Goal: Task Accomplishment & Management: Manage account settings

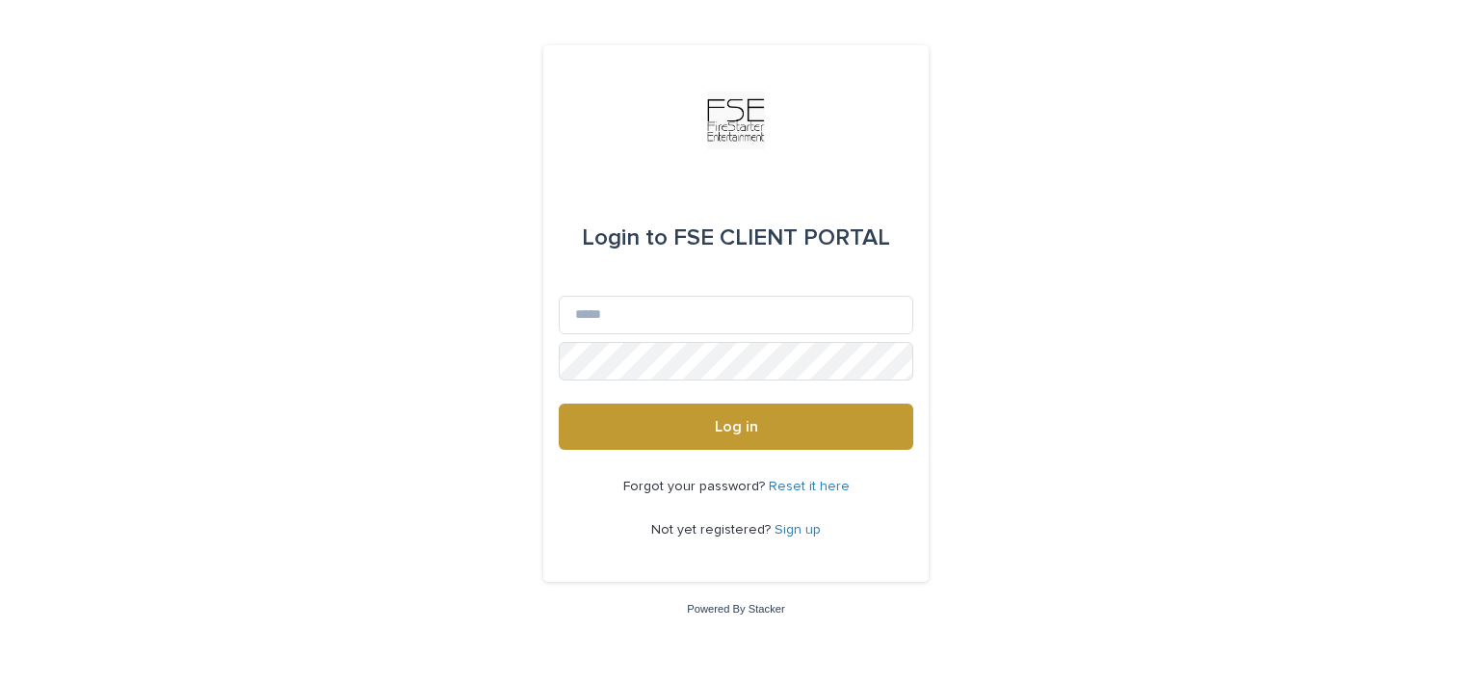
type input "*"
click at [578, 316] on input "**********" at bounding box center [736, 315] width 354 height 39
type input "**********"
click at [559, 404] on button "Log in" at bounding box center [736, 427] width 354 height 46
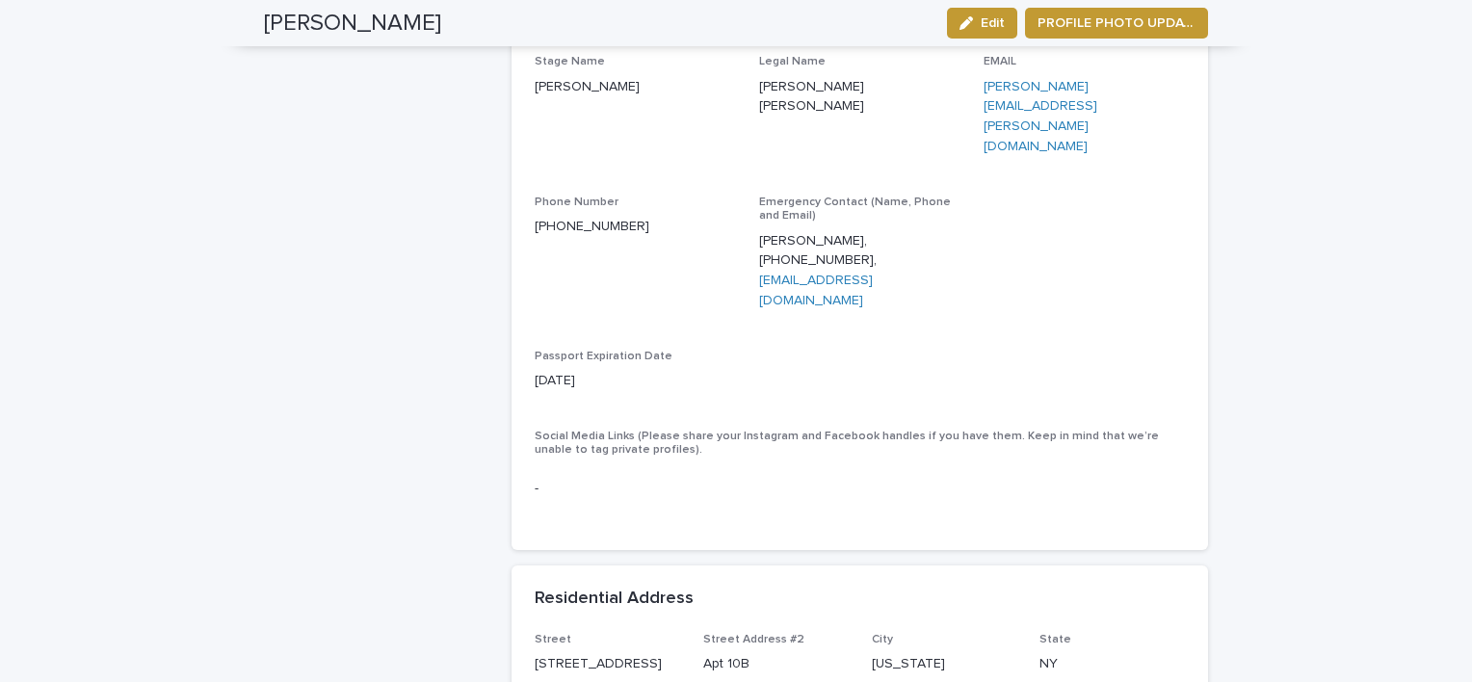
scroll to position [1418, 0]
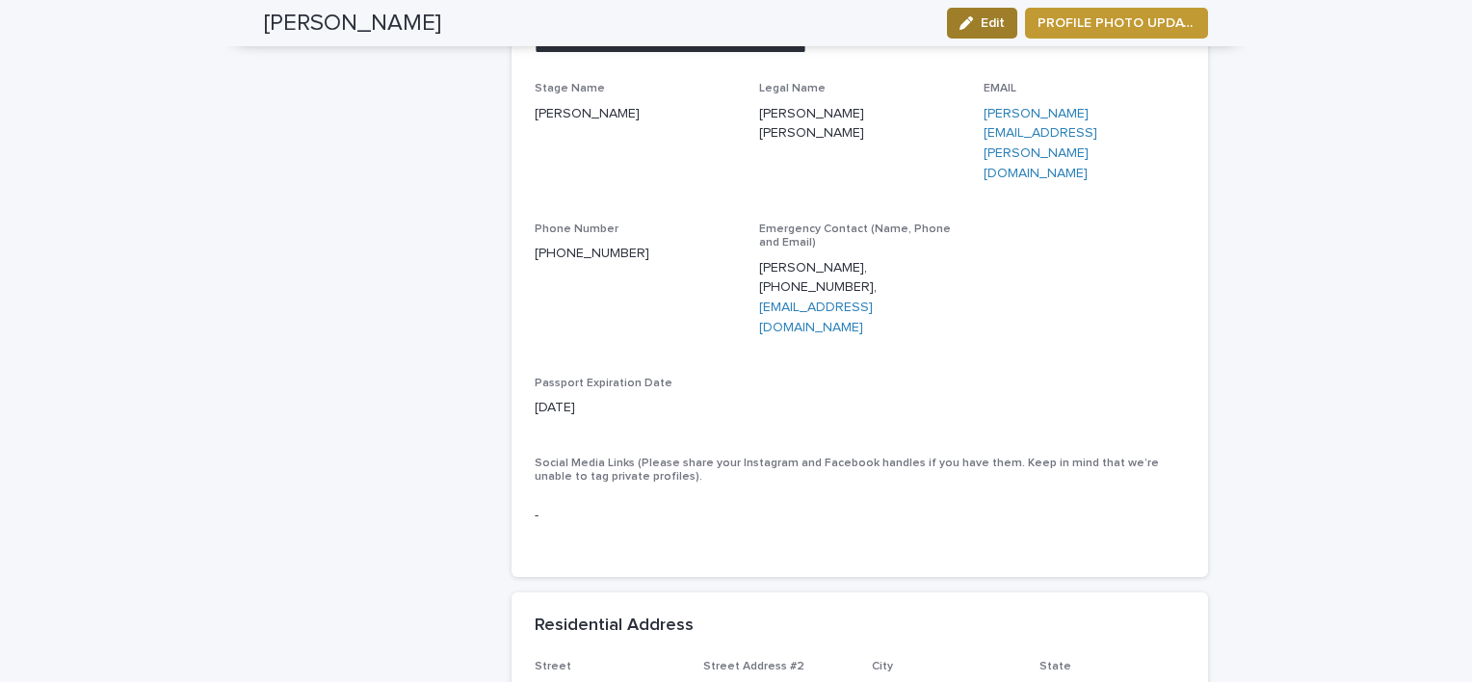
click at [977, 32] on button "Edit" at bounding box center [982, 23] width 70 height 31
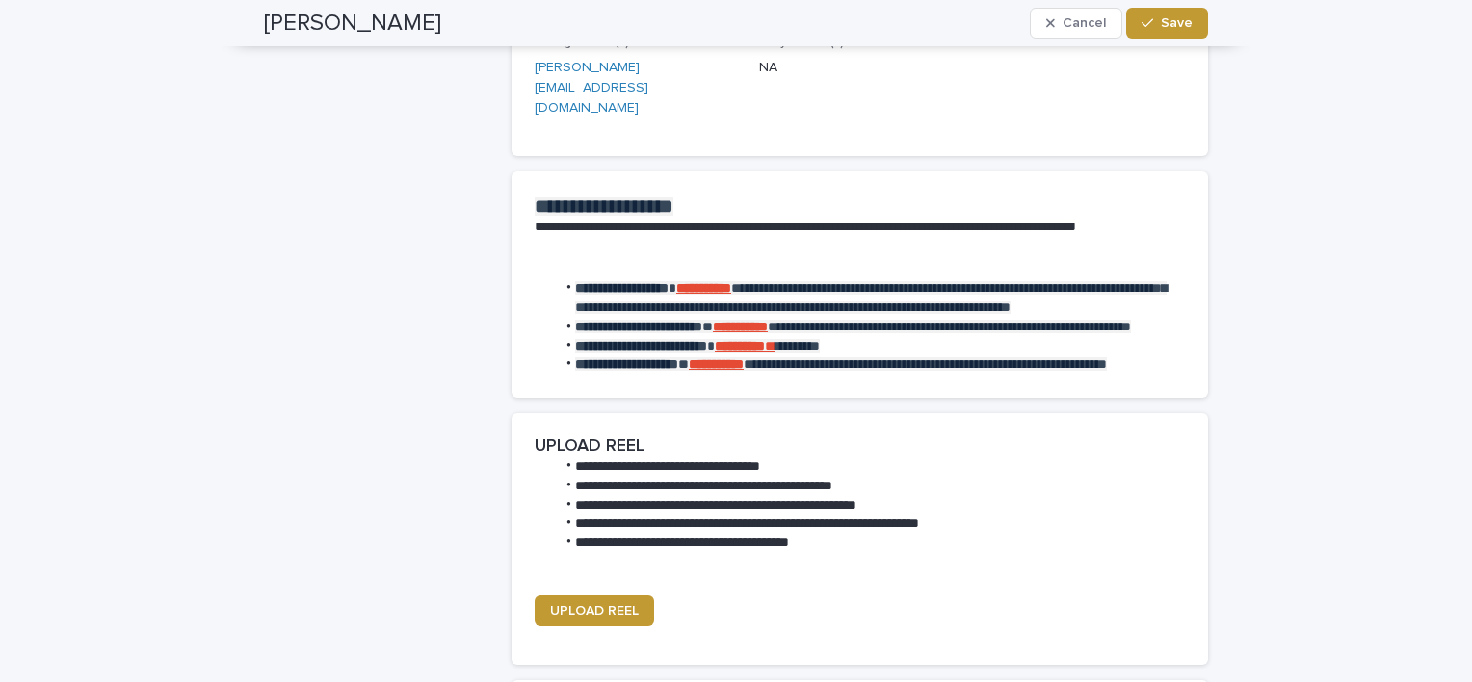
scroll to position [3202, 0]
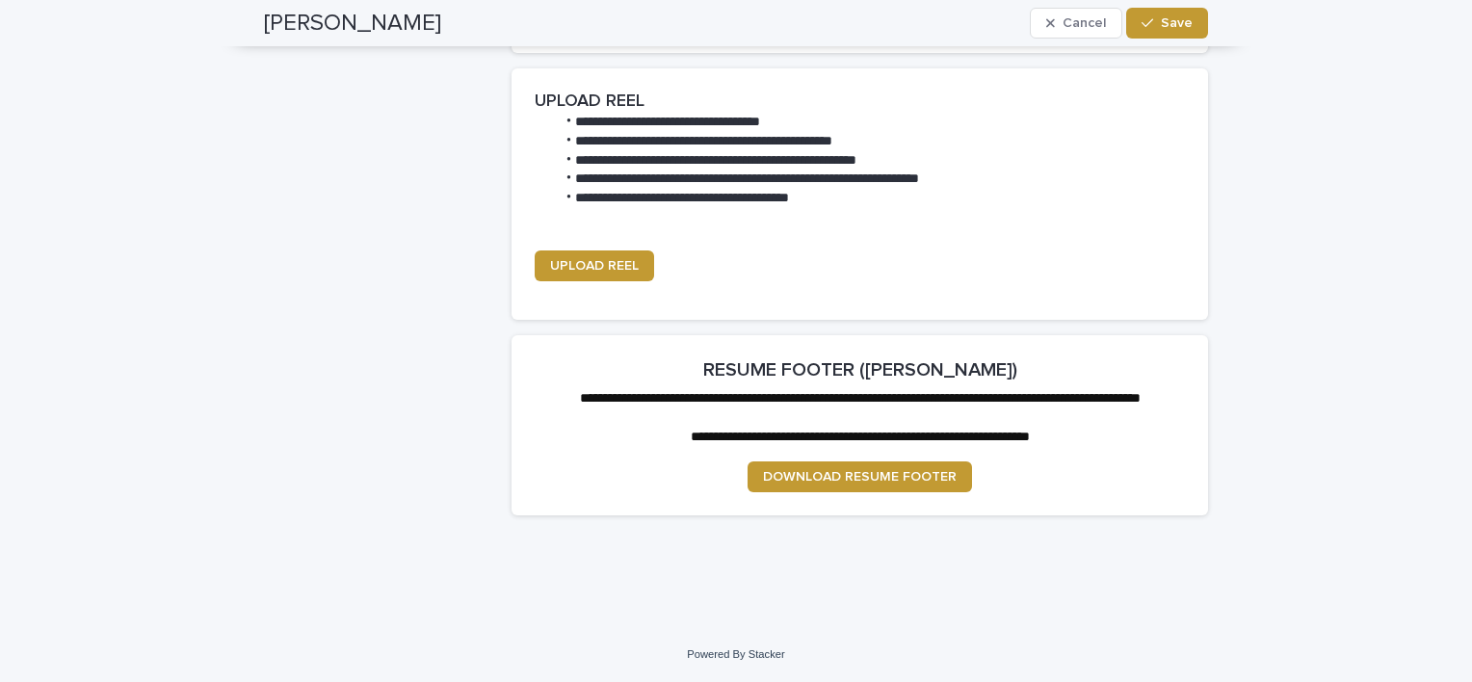
click at [1191, 19] on button "Save" at bounding box center [1167, 23] width 82 height 31
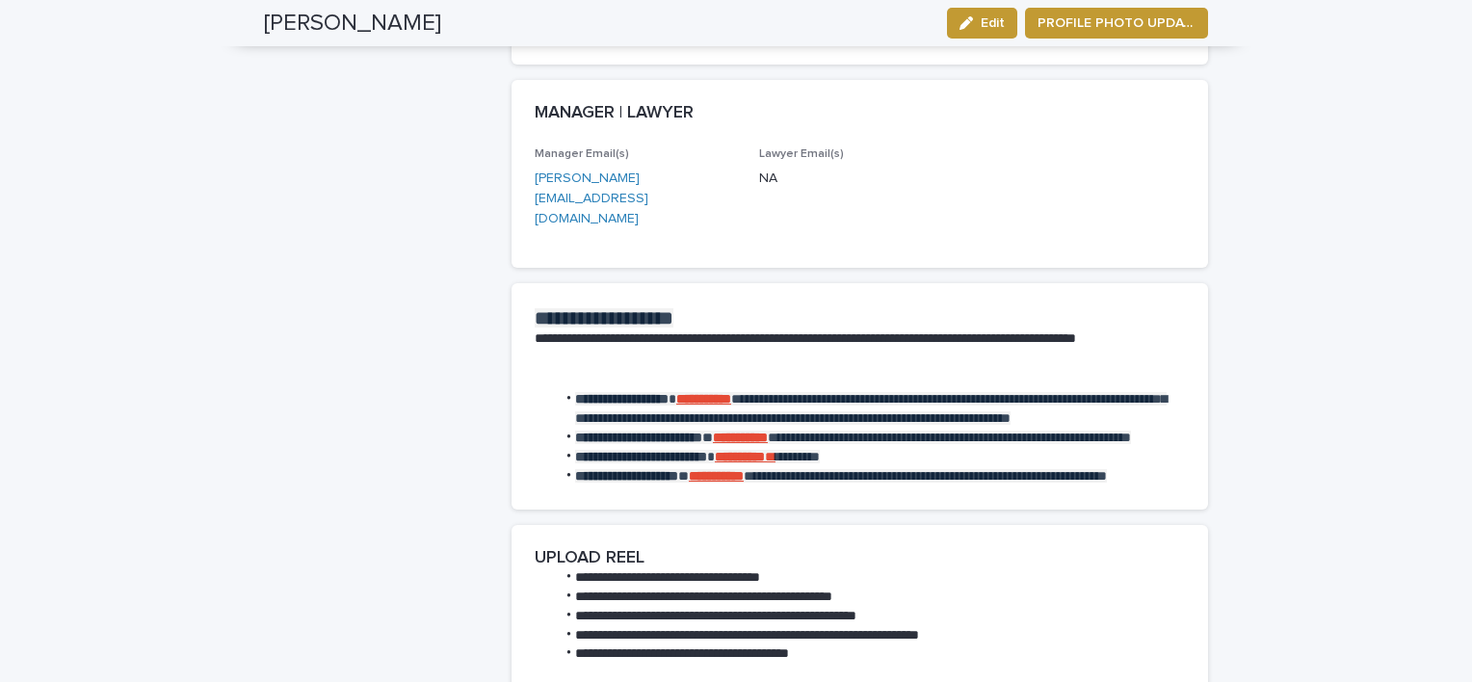
scroll to position [2705, 0]
click at [720, 392] on strong "**********" at bounding box center [703, 398] width 55 height 13
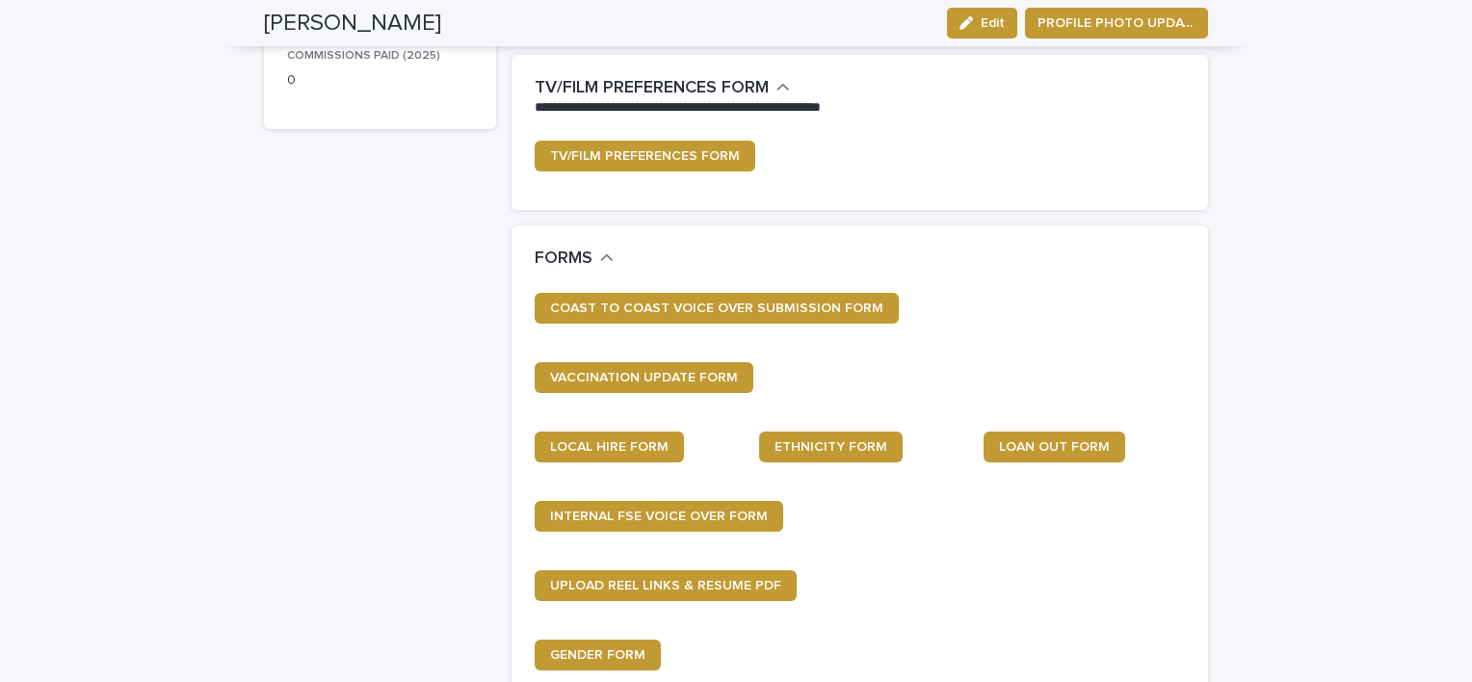
scroll to position [705, 0]
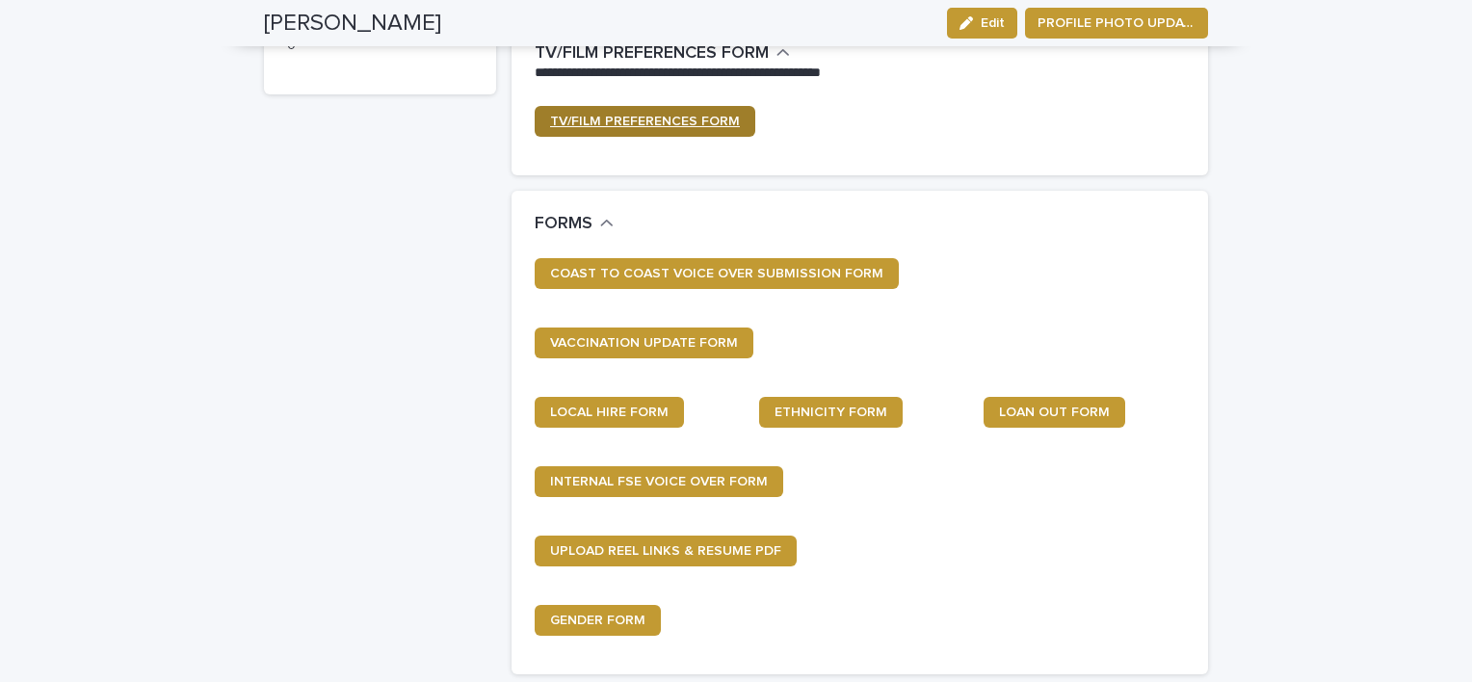
click at [603, 127] on link "TV/FILM PREFERENCES FORM" at bounding box center [645, 121] width 221 height 31
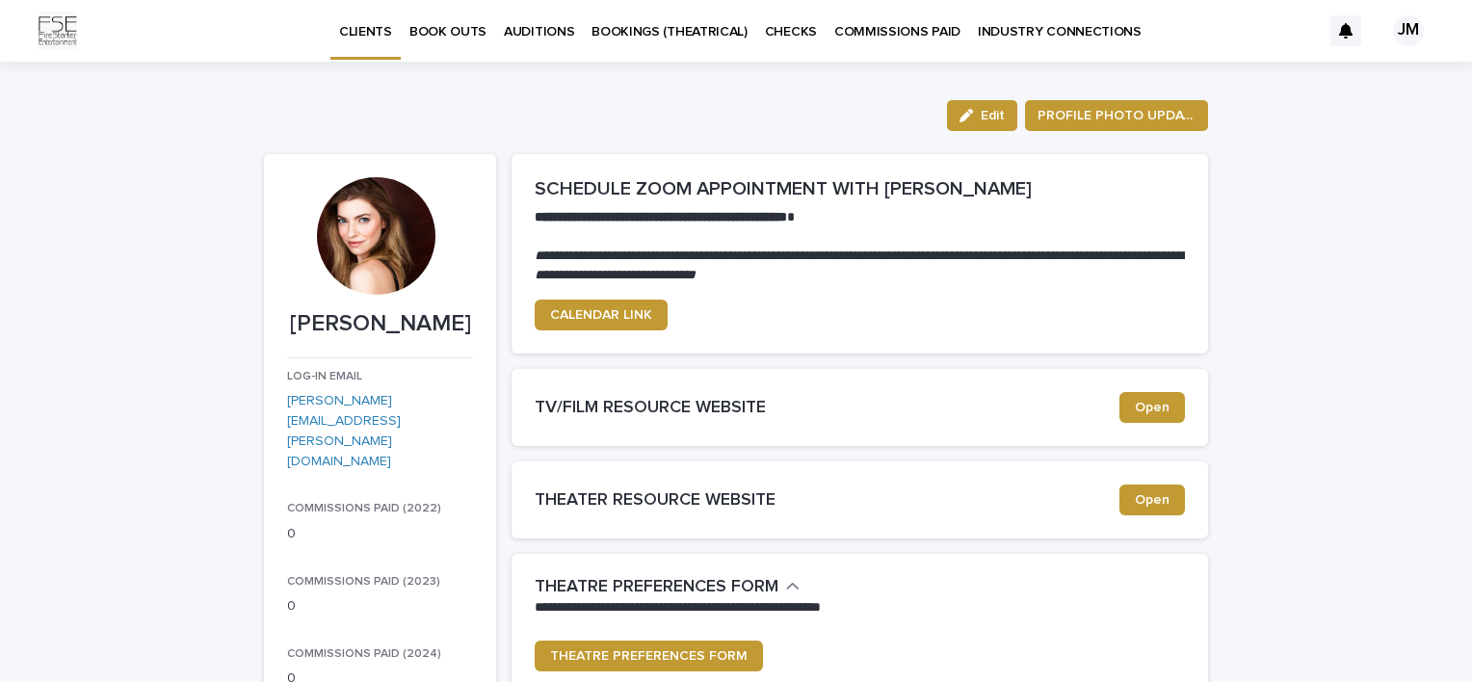
scroll to position [0, 0]
click at [1393, 22] on div "JM" at bounding box center [1408, 30] width 31 height 31
click at [508, 31] on div at bounding box center [736, 31] width 1472 height 62
click at [555, 30] on p "AUDITIONS" at bounding box center [539, 20] width 70 height 40
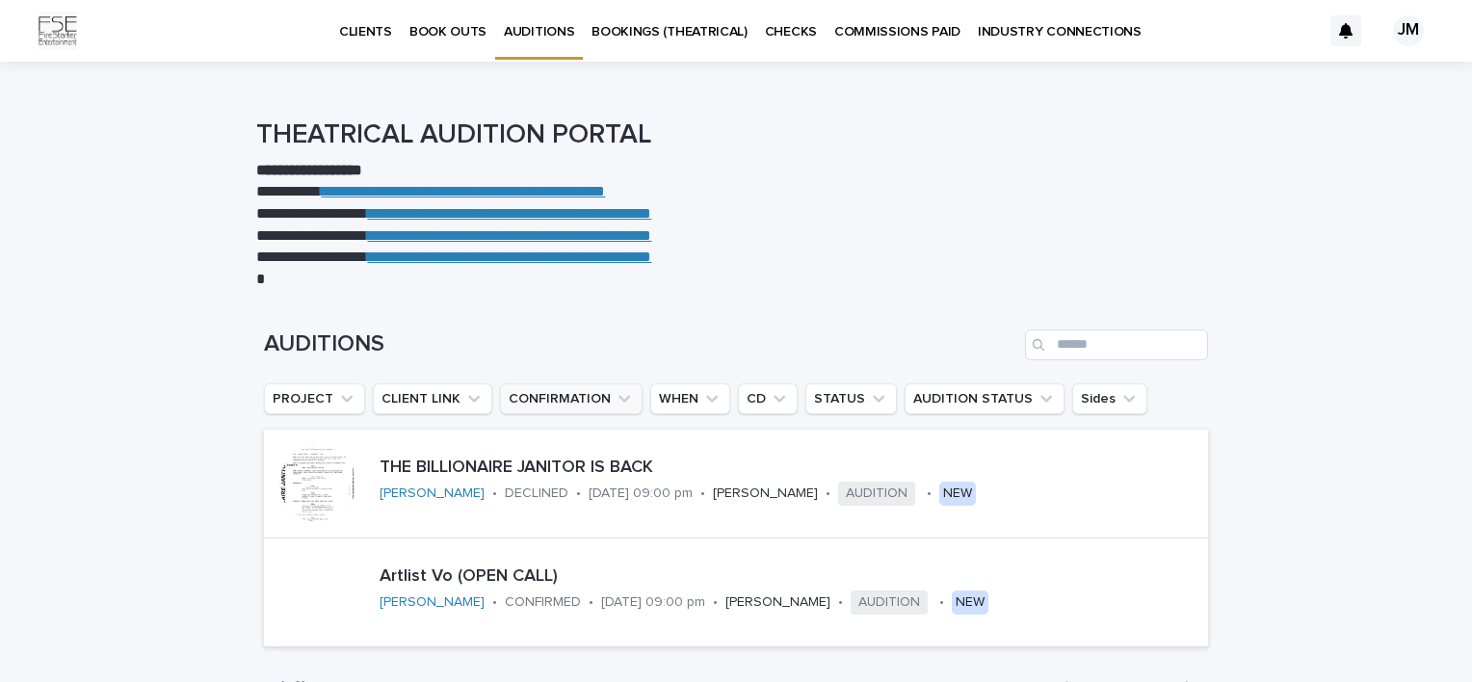
click at [578, 402] on button "CONFIRMATION" at bounding box center [571, 398] width 143 height 31
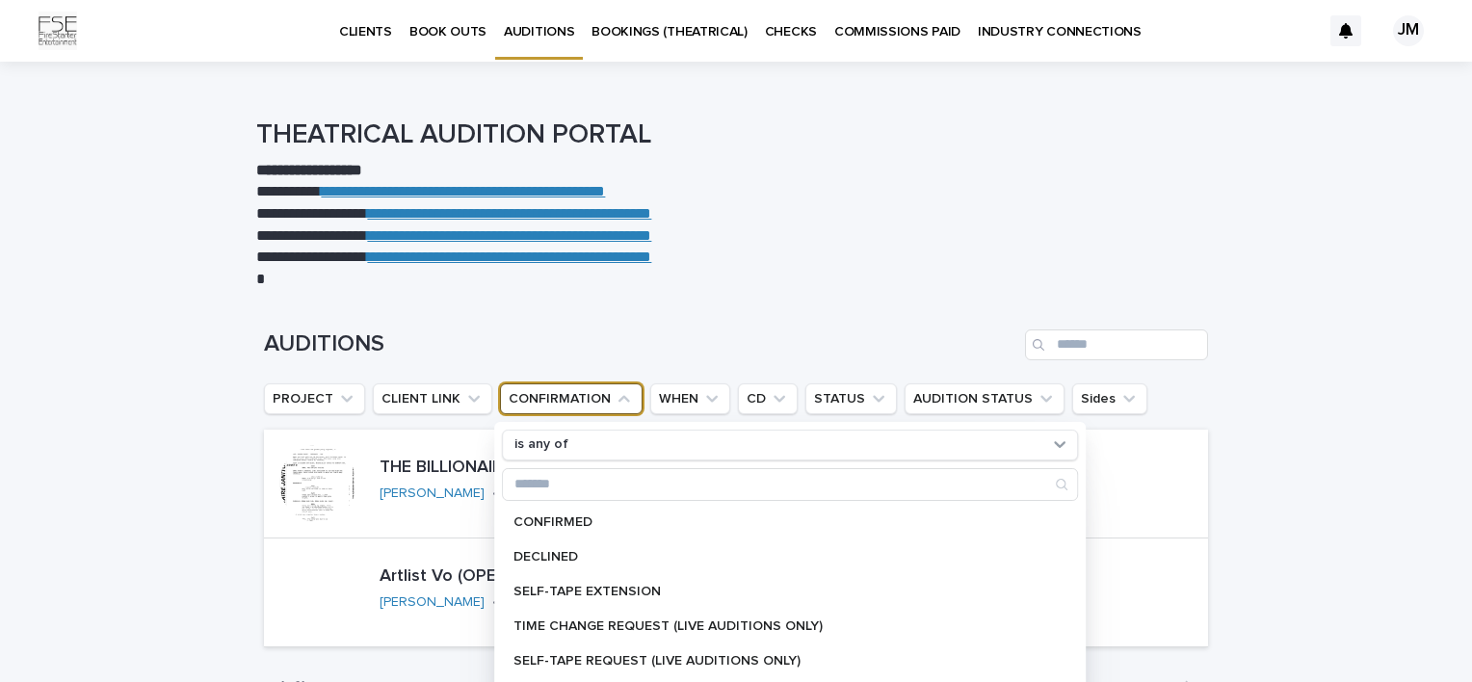
click at [588, 400] on button "CONFIRMATION" at bounding box center [571, 398] width 143 height 31
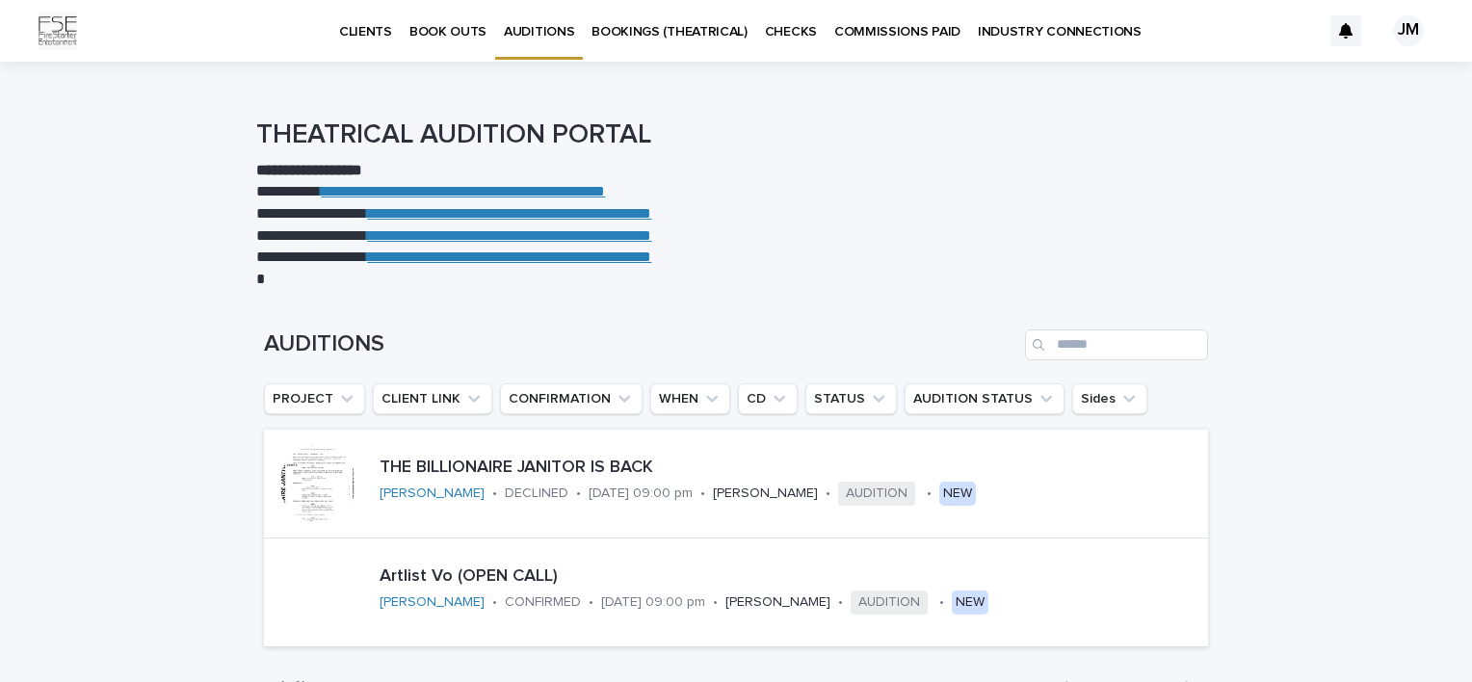
click at [347, 35] on p "CLIENTS" at bounding box center [365, 20] width 53 height 40
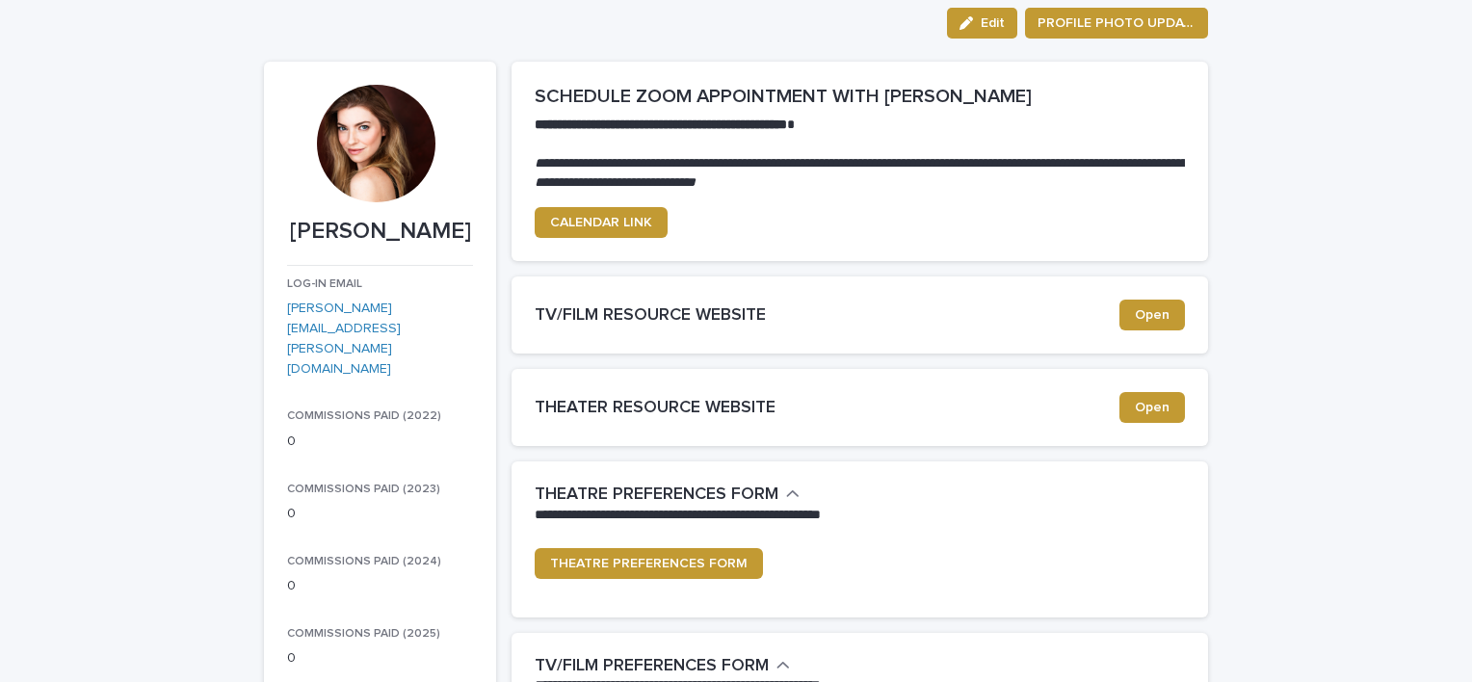
scroll to position [92, 0]
click at [967, 27] on icon "button" at bounding box center [965, 22] width 13 height 13
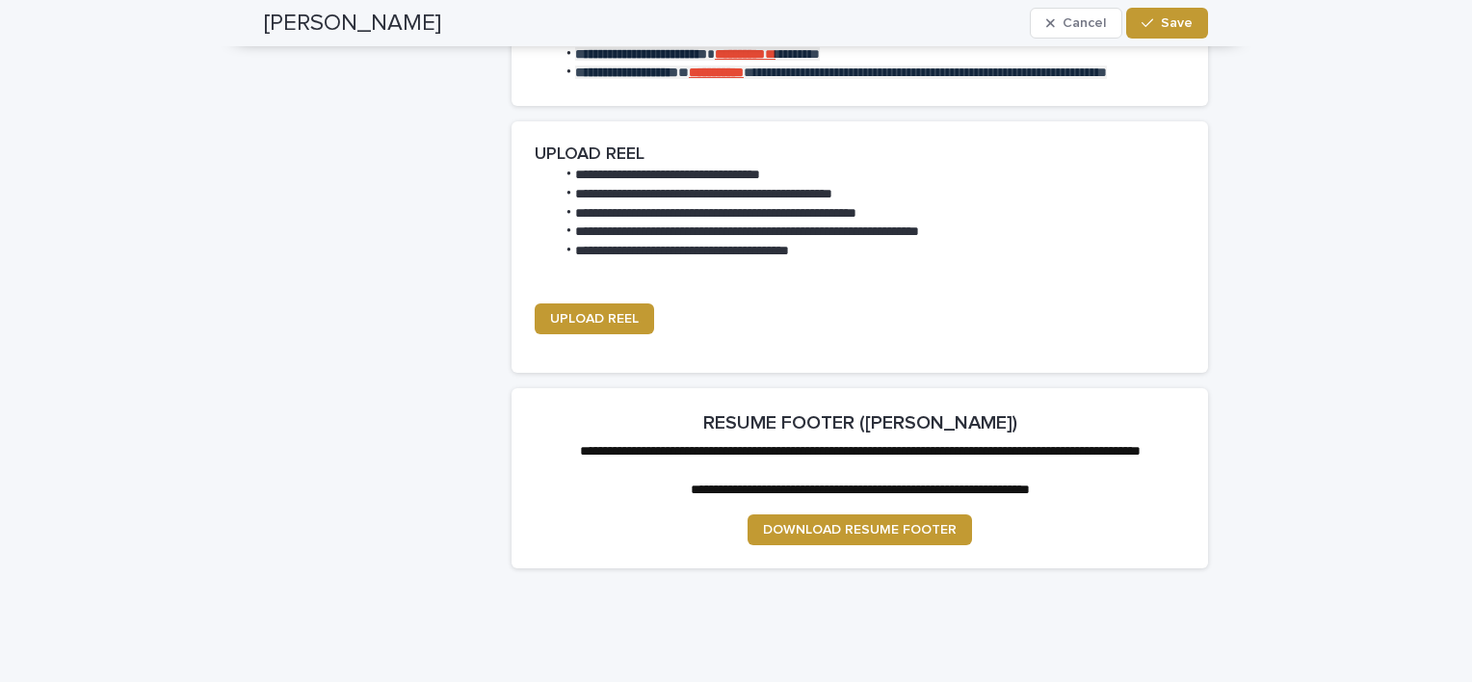
scroll to position [3148, 0]
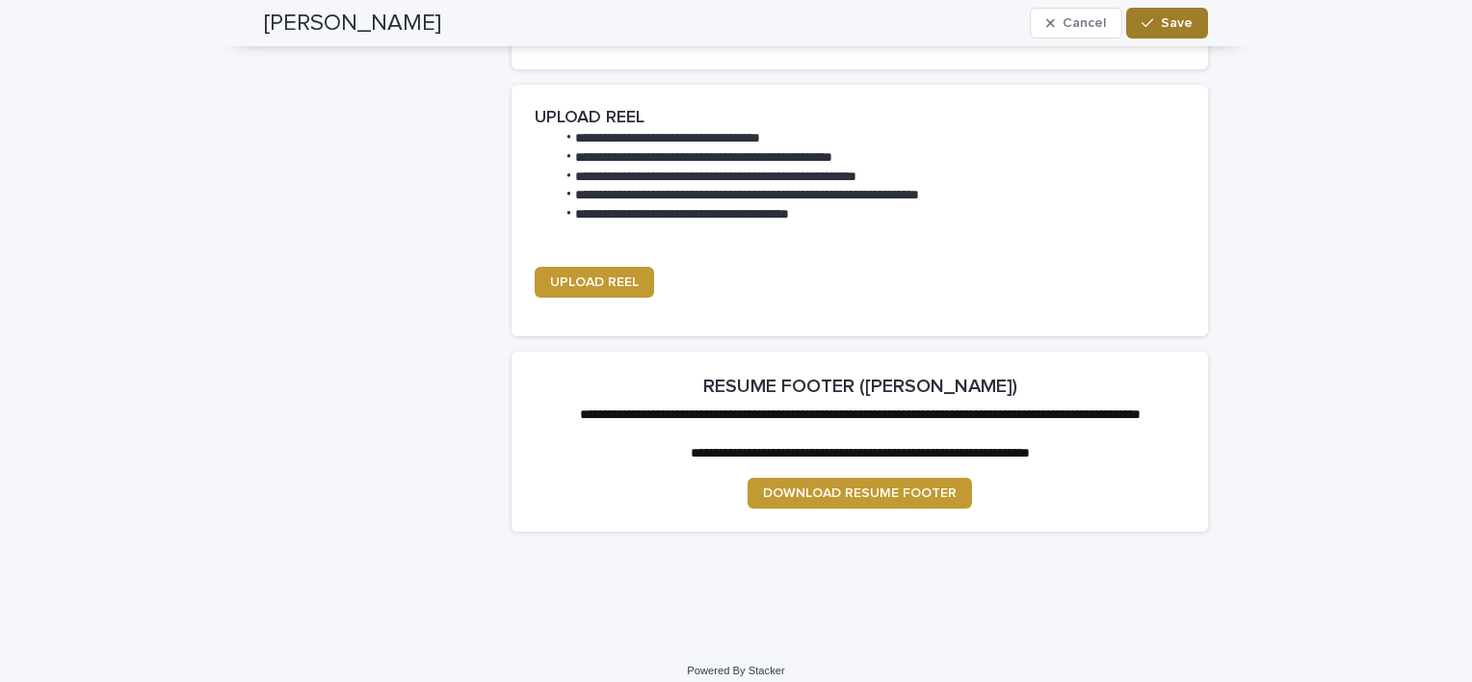
click at [1149, 17] on div "button" at bounding box center [1150, 22] width 19 height 13
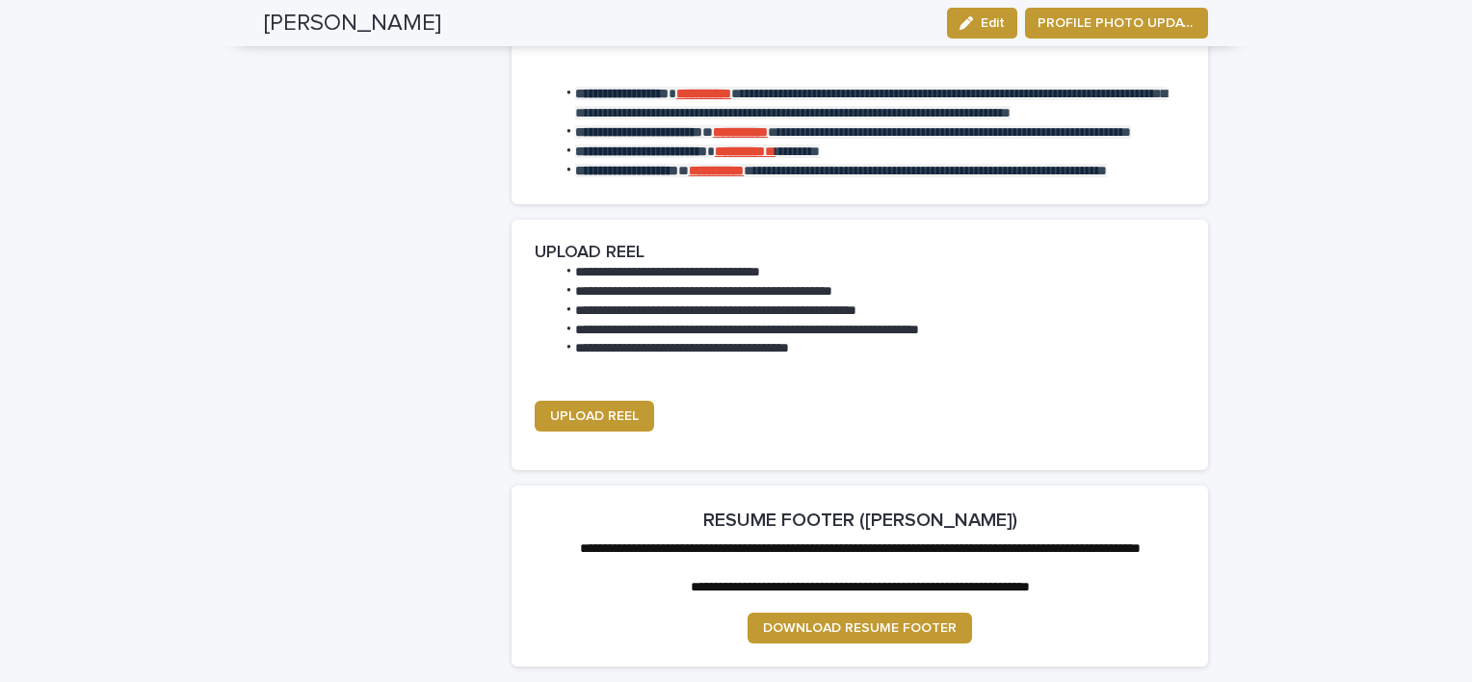
scroll to position [3009, 0]
click at [583, 410] on span "UPLOAD REEL" at bounding box center [594, 416] width 89 height 13
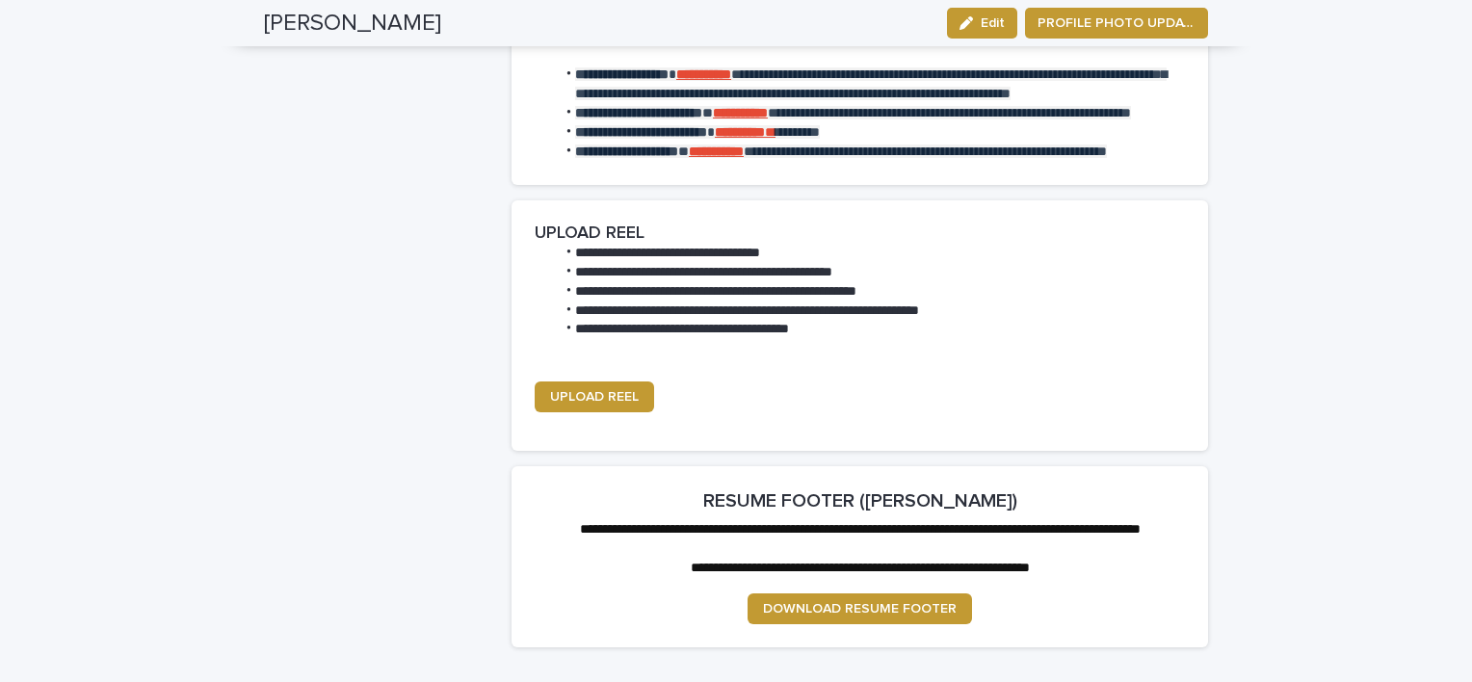
scroll to position [3055, 0]
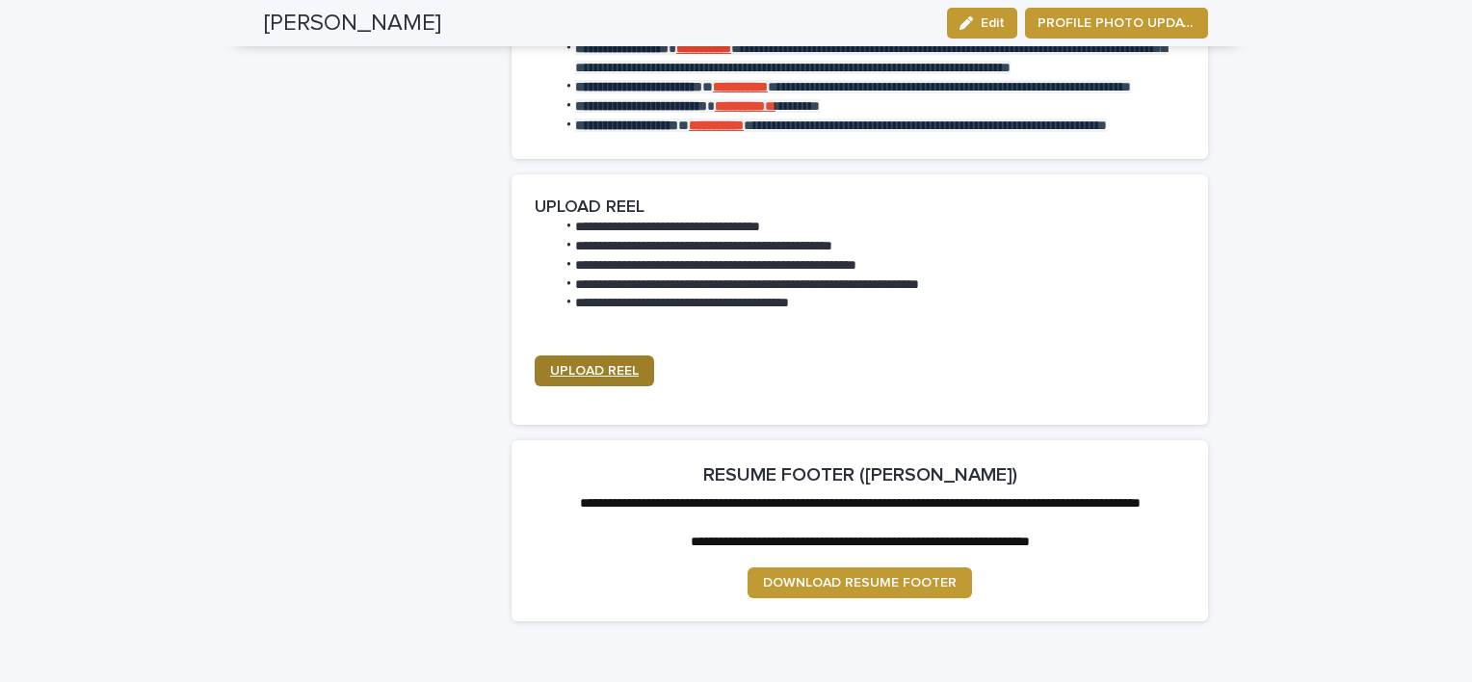
click at [616, 364] on span "UPLOAD REEL" at bounding box center [594, 370] width 89 height 13
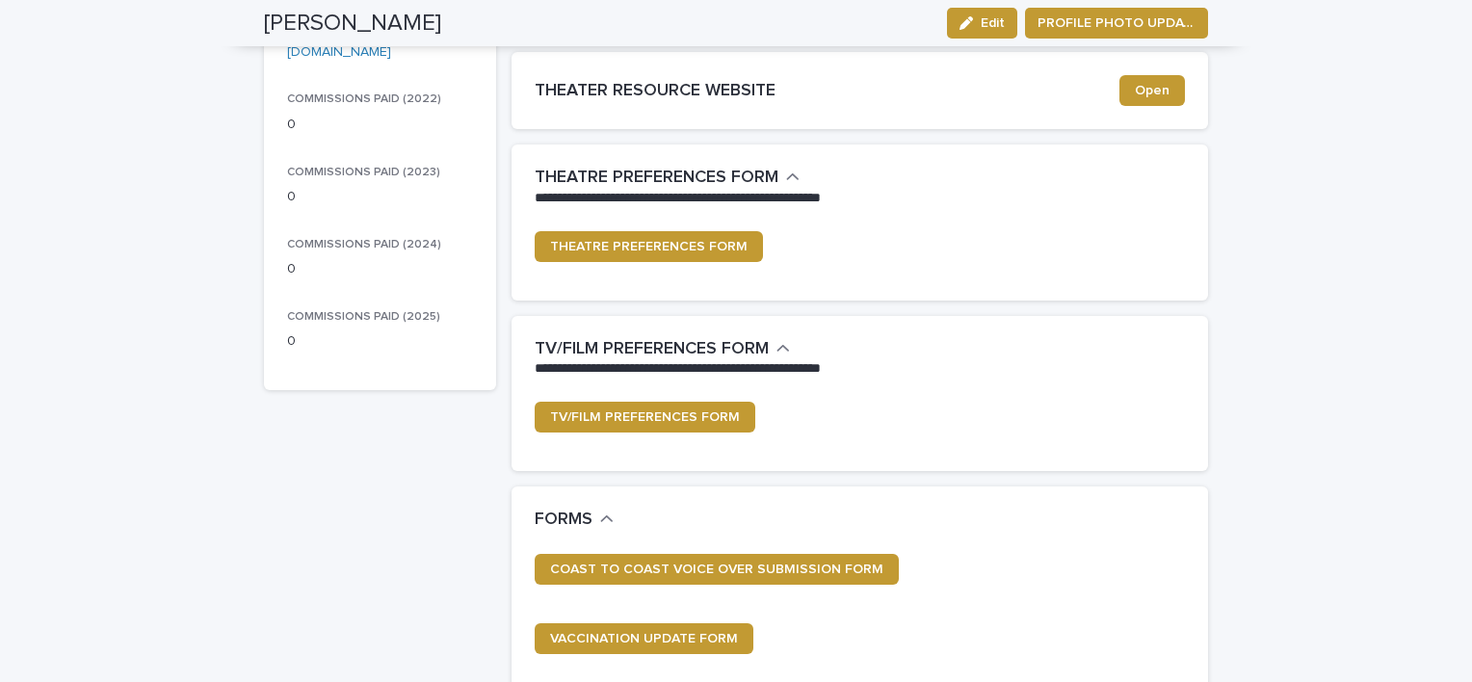
scroll to position [0, 0]
